Goal: Transaction & Acquisition: Subscribe to service/newsletter

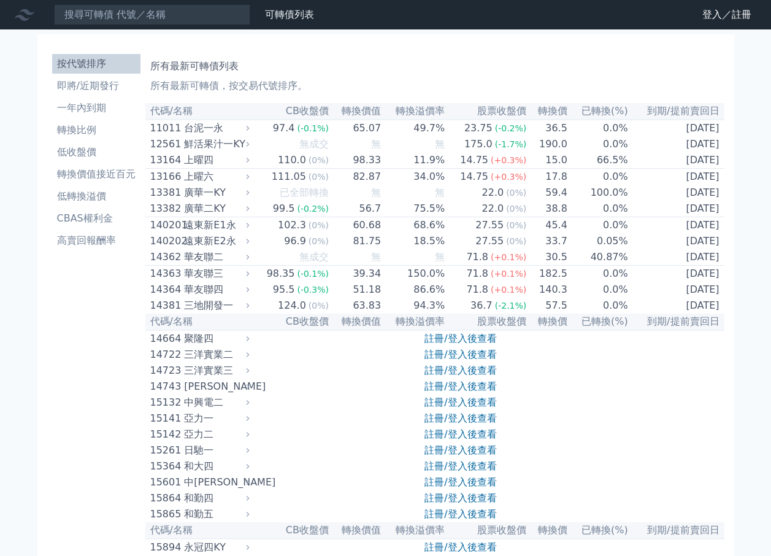
click at [725, 26] on nav "可轉債列表 財務數據 可轉債列表 財務數據 登入／註冊 登入／註冊" at bounding box center [385, 14] width 771 height 29
click at [731, 20] on link "登入／註冊" at bounding box center [727, 15] width 69 height 20
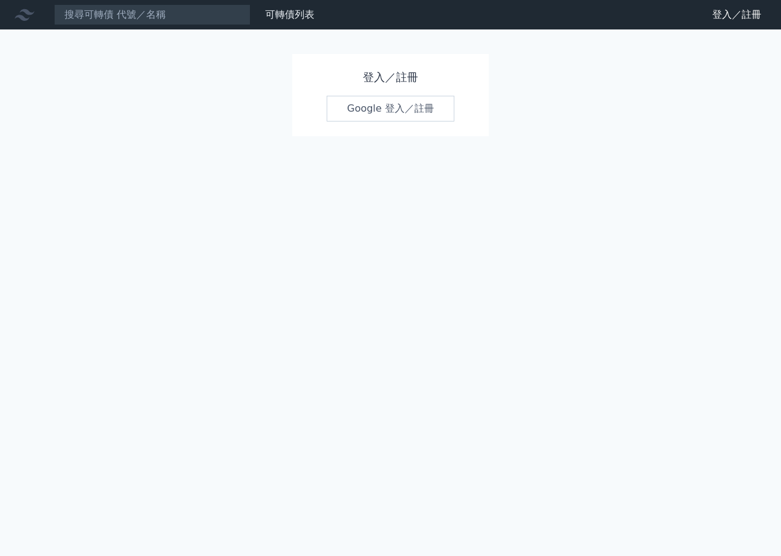
click at [395, 94] on div "登入／註冊 Google 登入／註冊" at bounding box center [390, 95] width 196 height 82
click at [398, 107] on link "Google 登入／註冊" at bounding box center [390, 109] width 128 height 26
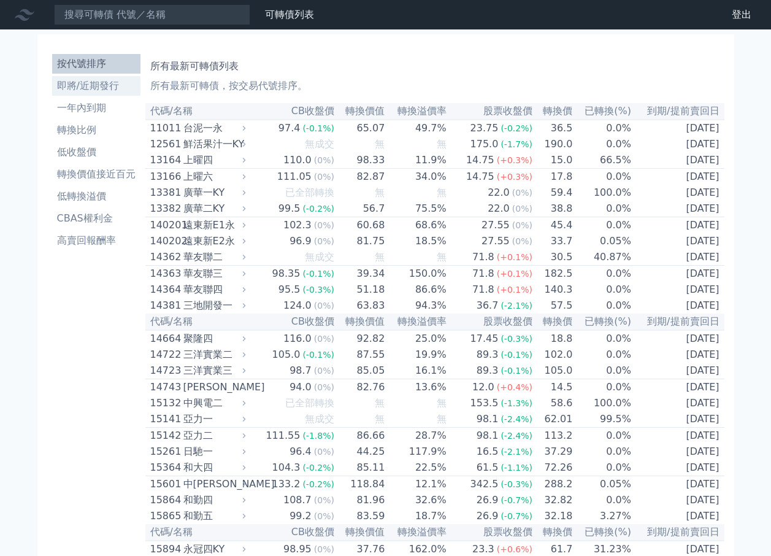
click at [87, 82] on li "即將/近期發行" at bounding box center [96, 86] width 88 height 15
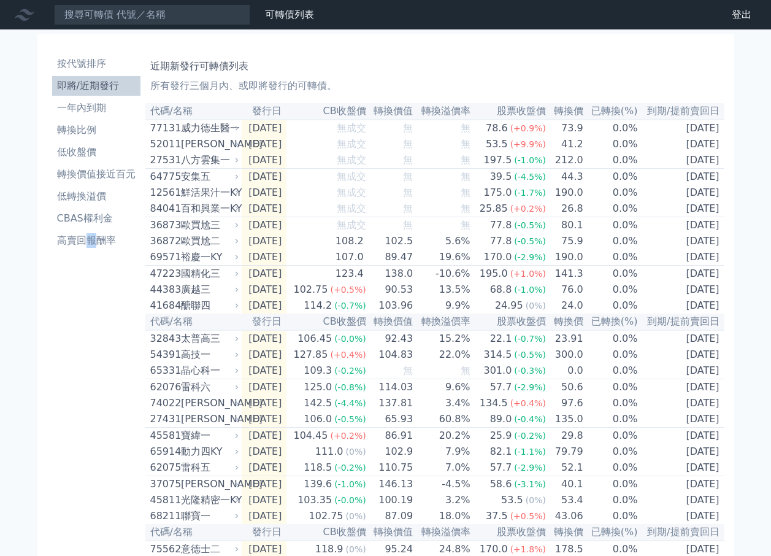
click at [90, 485] on div "按代號排序 即將/近期發行 一年內到期 轉換比例 低收盤價 轉換價值接近百元 低轉換溢價 CBAS權利金 高賣回報酬率" at bounding box center [96, 416] width 98 height 734
drag, startPoint x: 90, startPoint y: 485, endPoint x: 45, endPoint y: 339, distance: 152.9
click at [45, 339] on div "按代號排序 即將/近期發行 一年內到期 轉換比例 低收盤價 轉換價值接近百元 低轉換溢價 CBAS權利金 高賣回報酬率 近期新發行可轉債列表 所有發行三個月內…" at bounding box center [385, 416] width 697 height 764
